Goal: Information Seeking & Learning: Understand process/instructions

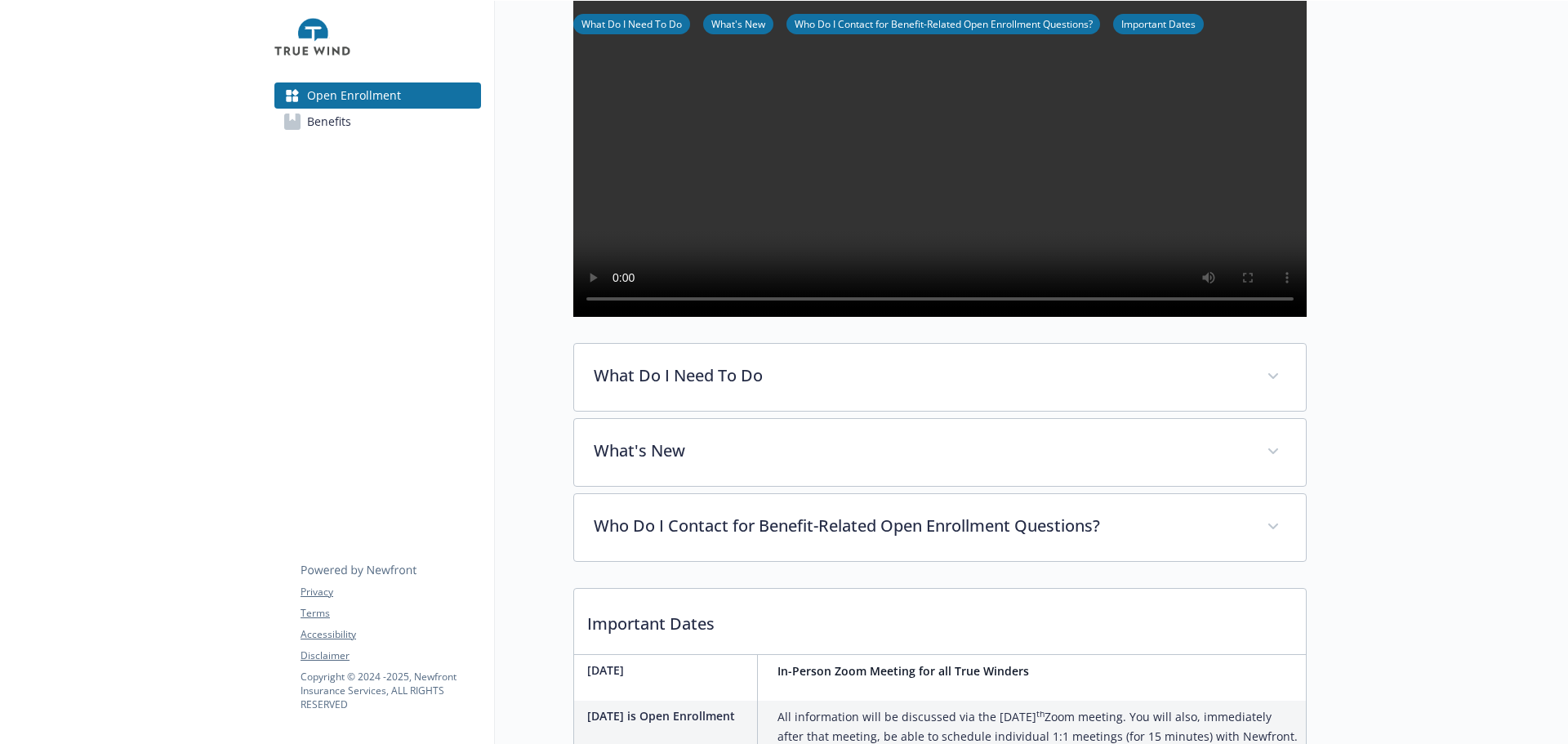
scroll to position [245, 0]
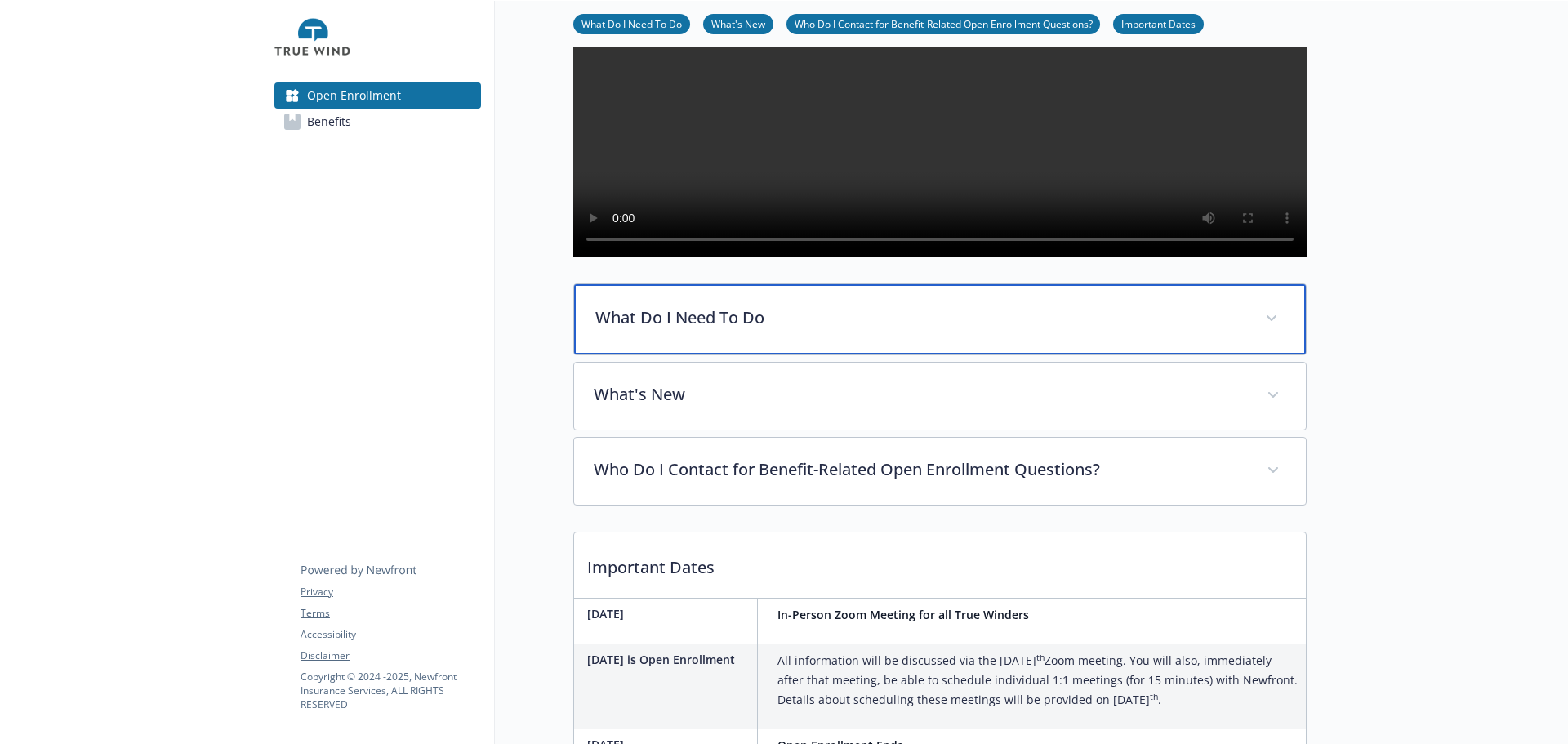
click at [723, 330] on p "What Do I Need To Do" at bounding box center [920, 318] width 650 height 25
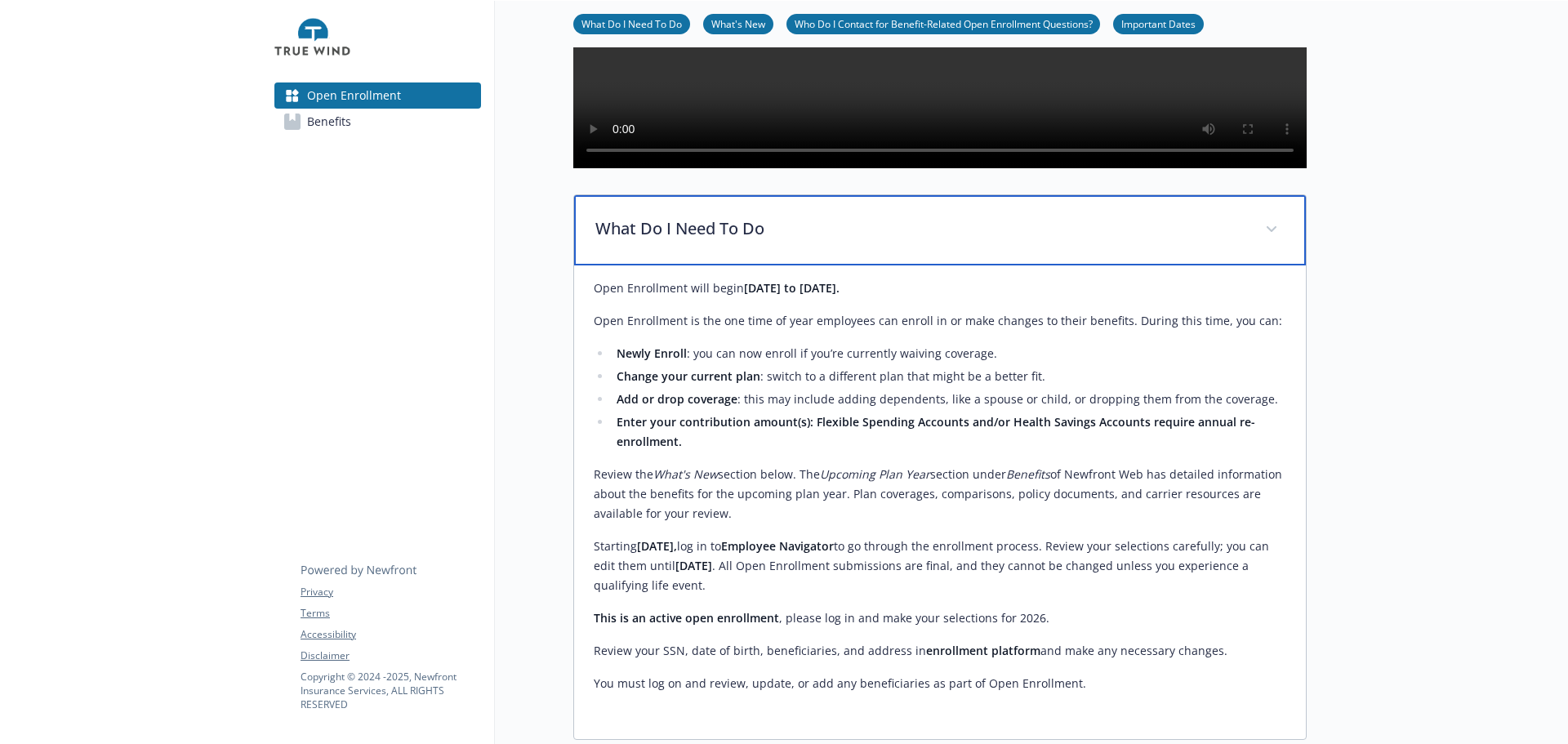
scroll to position [409, 0]
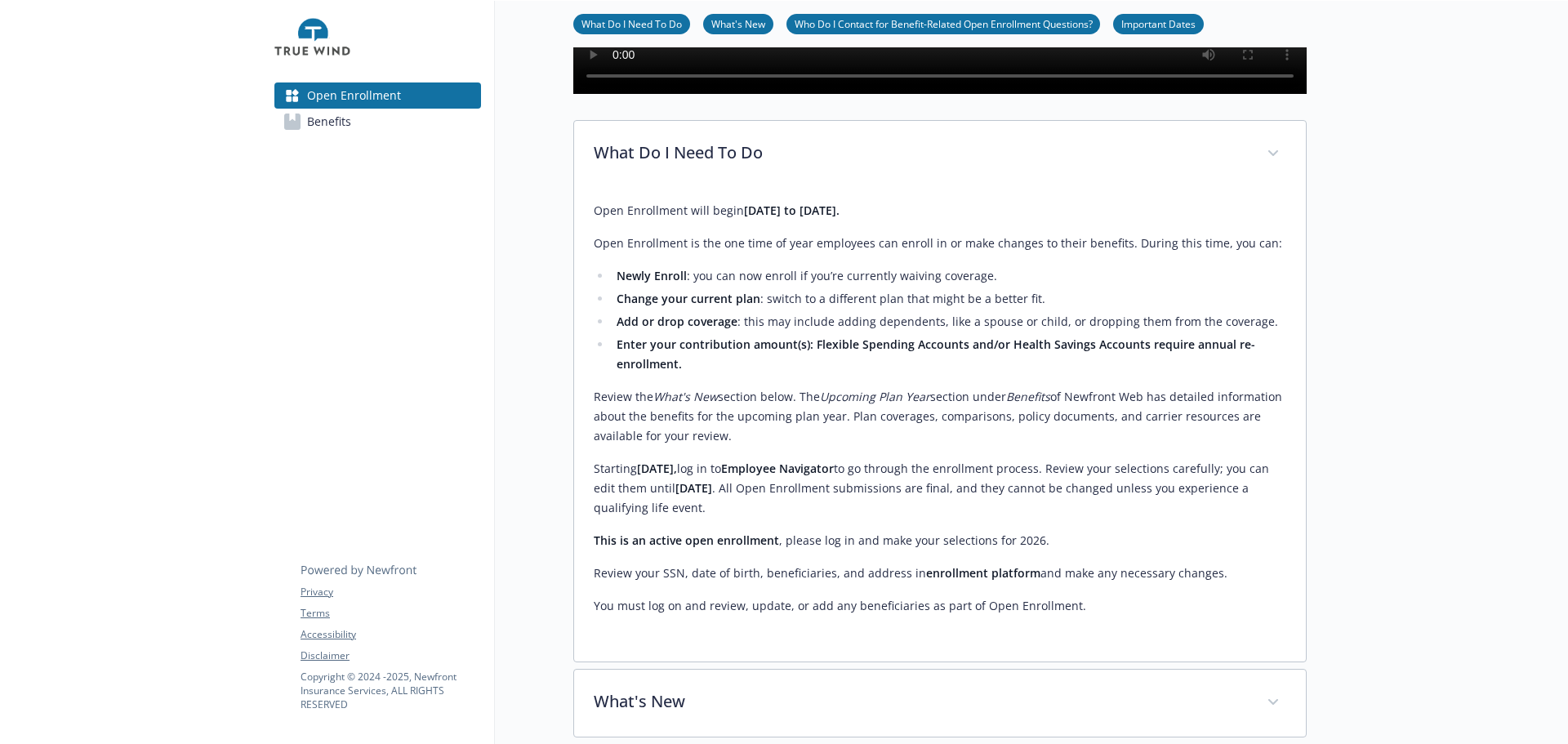
click at [743, 22] on link "What's New" at bounding box center [738, 24] width 70 height 16
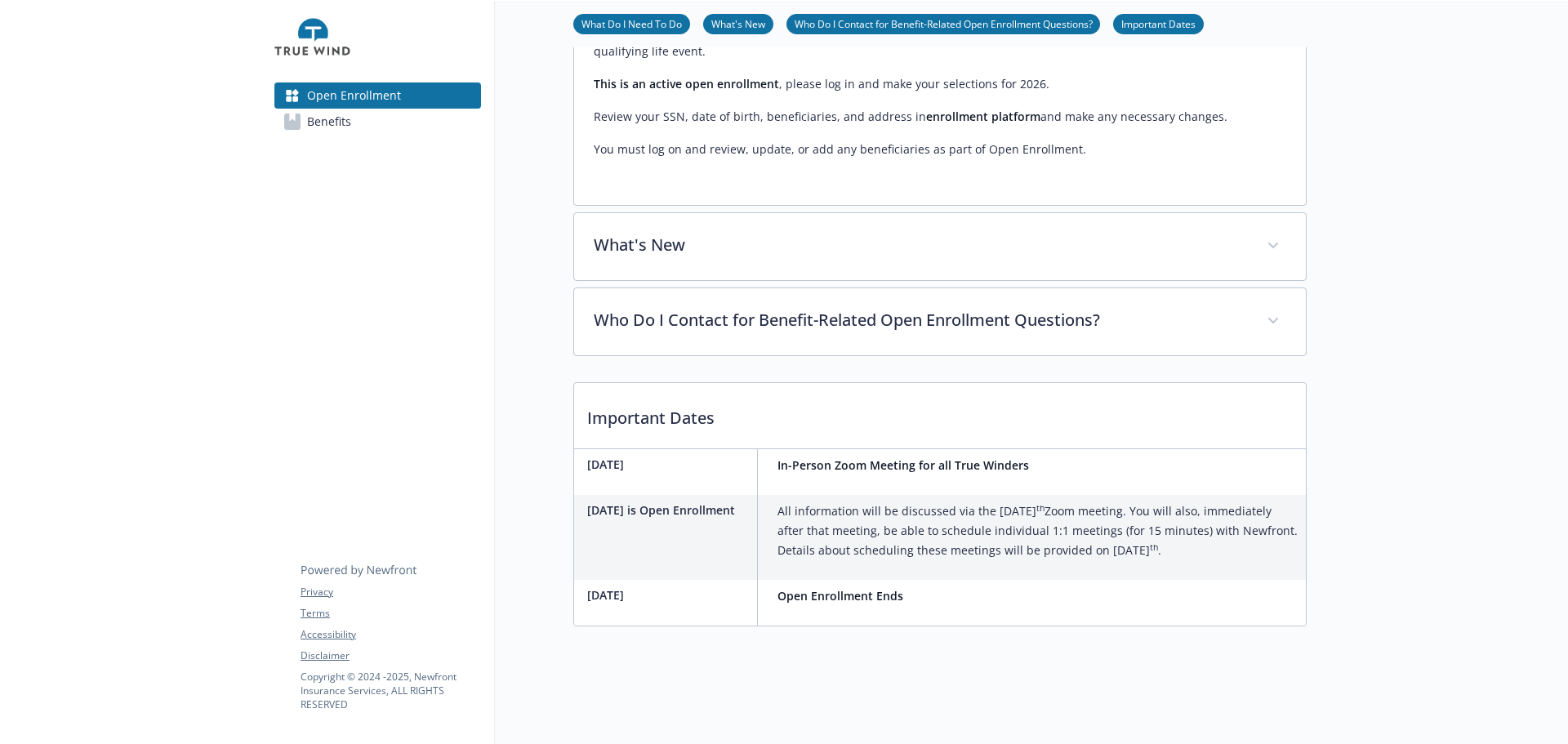
scroll to position [923, 12]
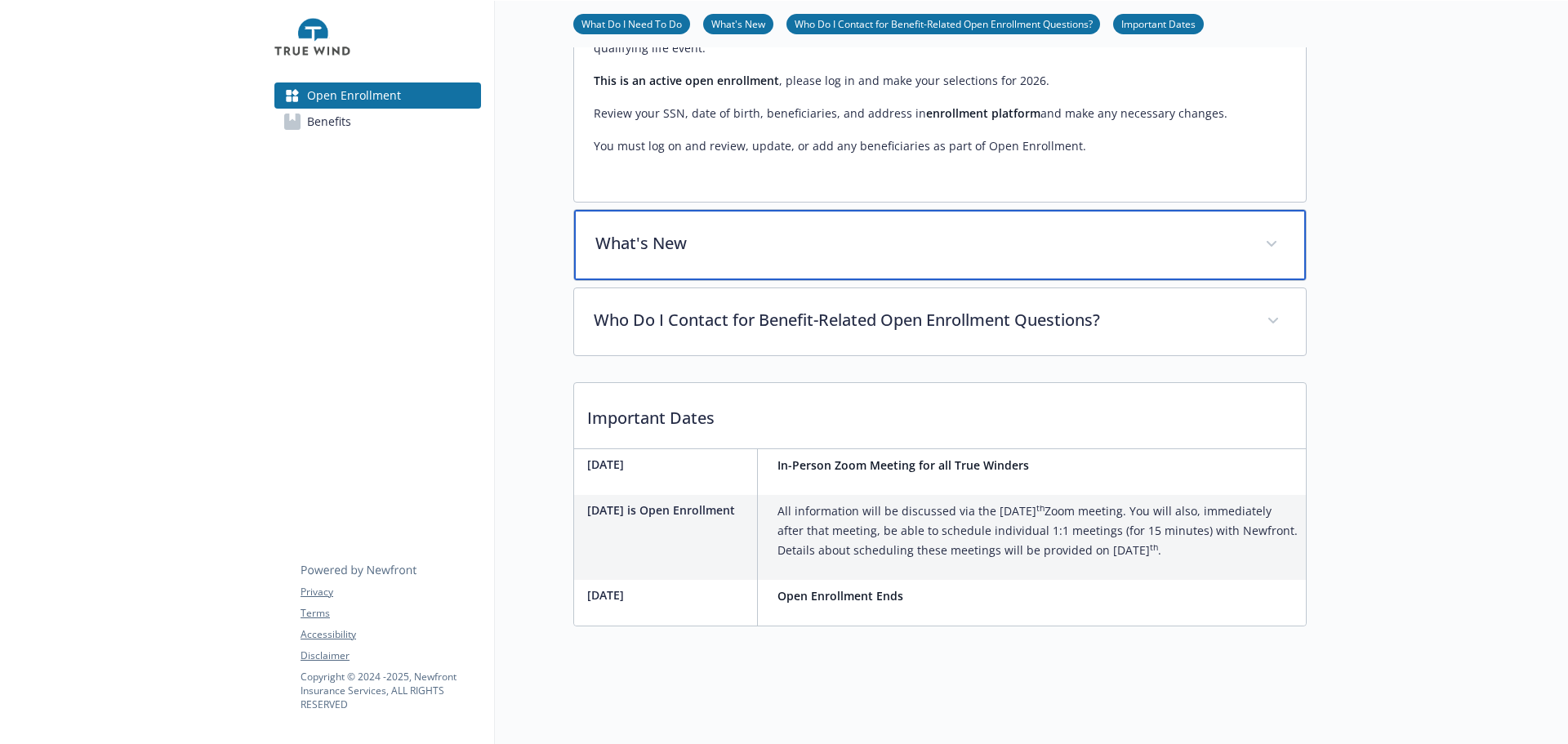
click at [681, 232] on p "What's New" at bounding box center [920, 243] width 650 height 25
